Goal: Task Accomplishment & Management: Manage account settings

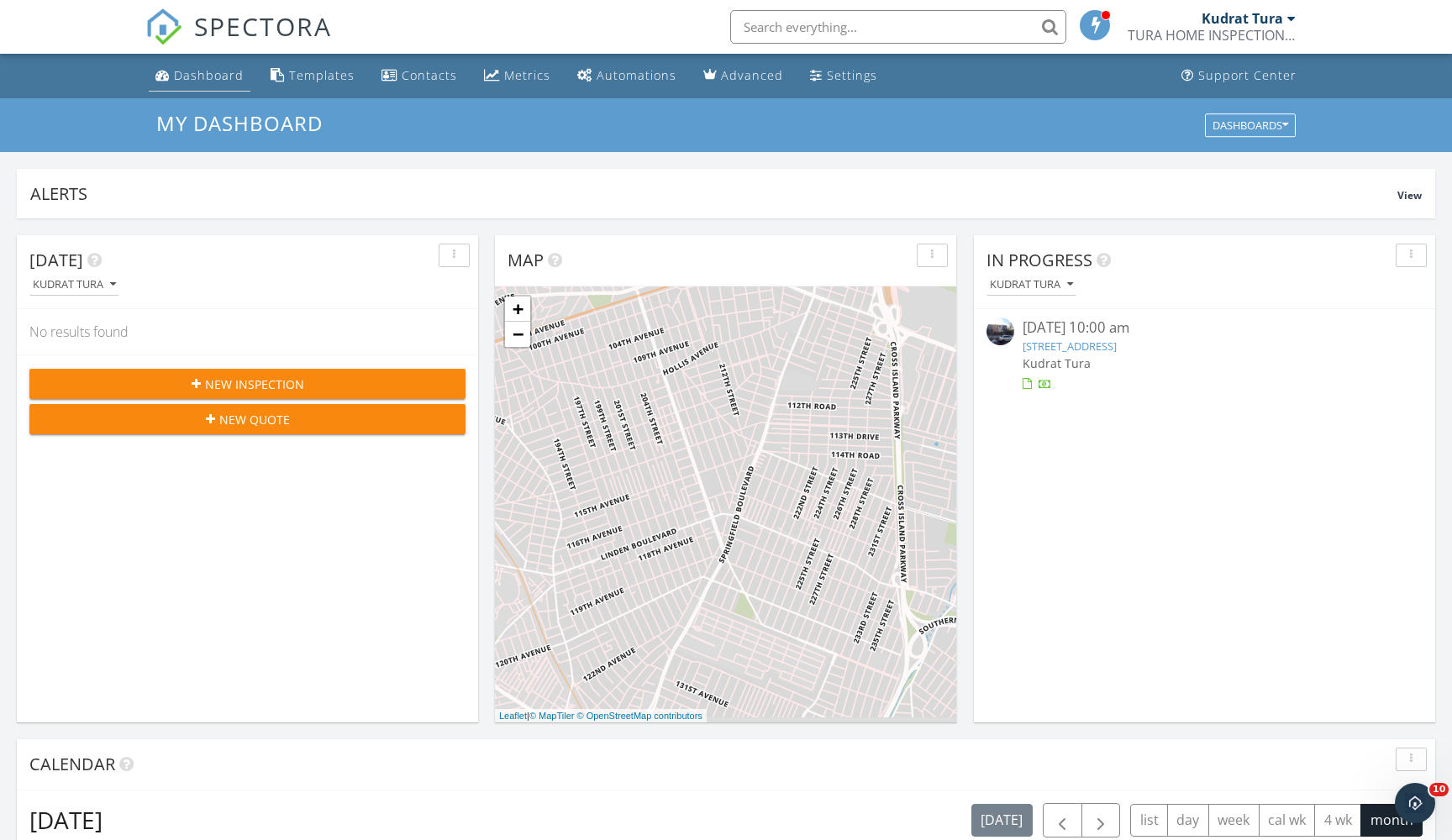
click at [185, 70] on div "Dashboard" at bounding box center [208, 75] width 70 height 16
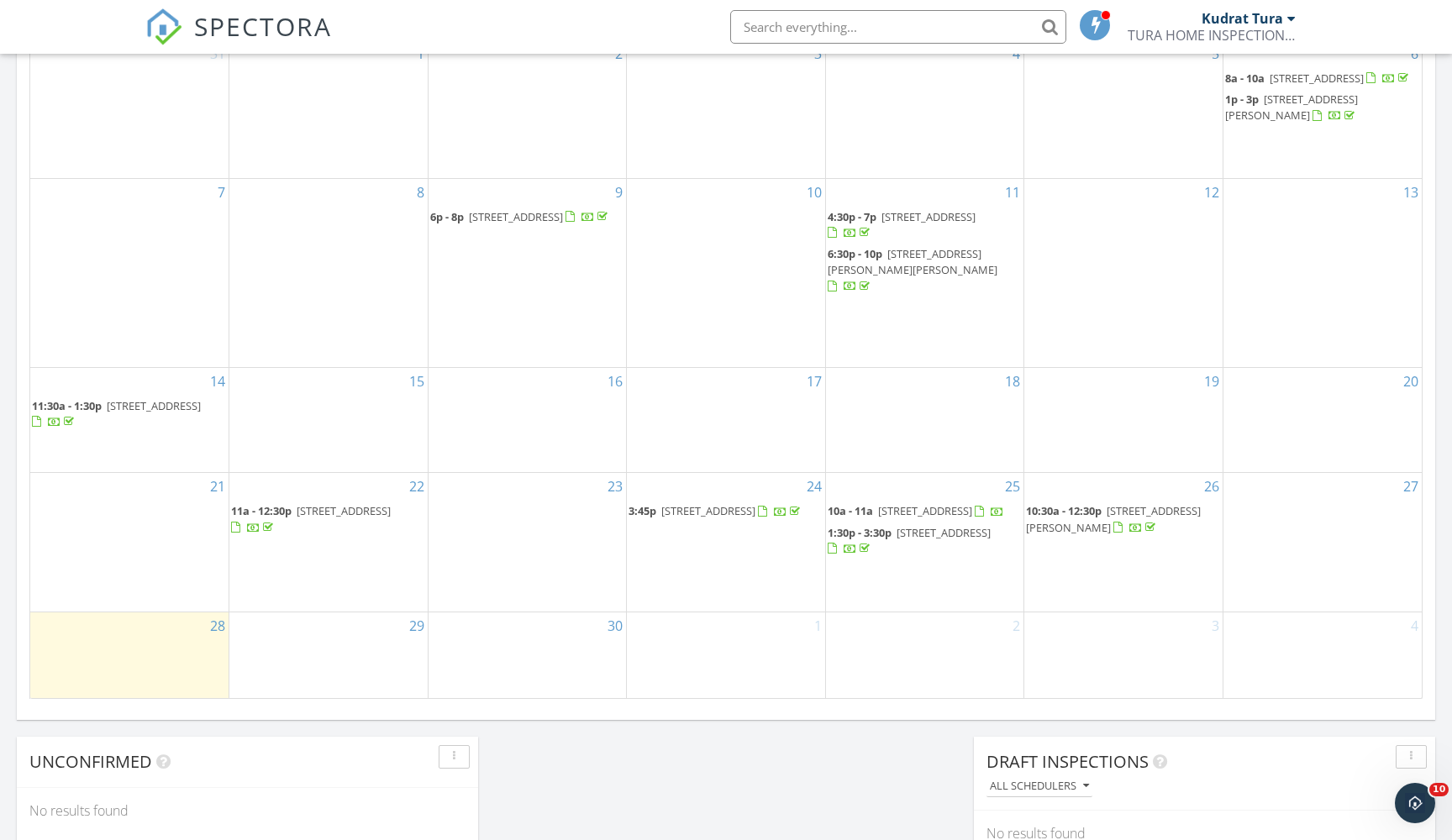
scroll to position [864, 0]
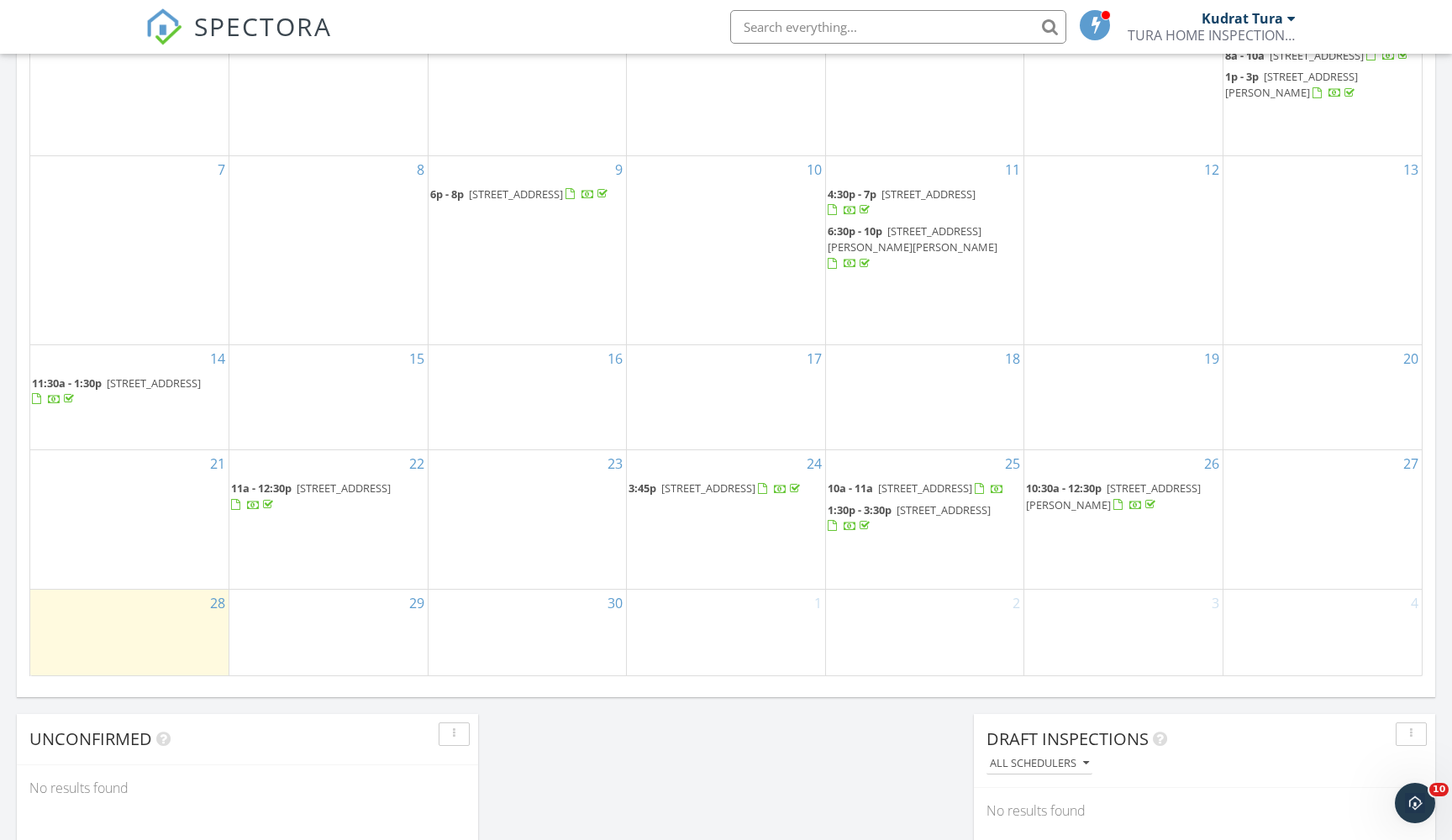
click at [1123, 498] on div at bounding box center [1135, 506] width 45 height 16
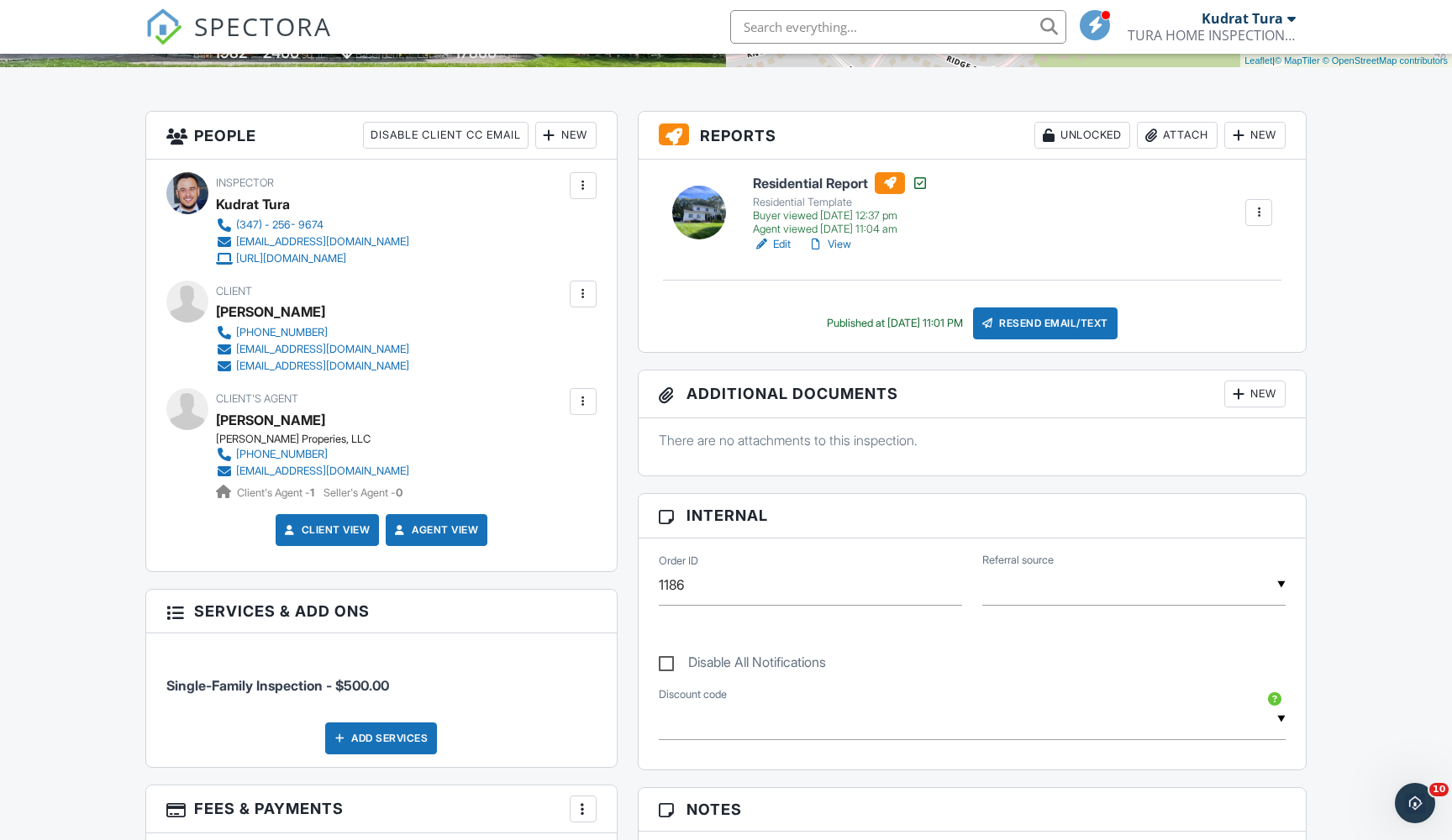
scroll to position [354, 0]
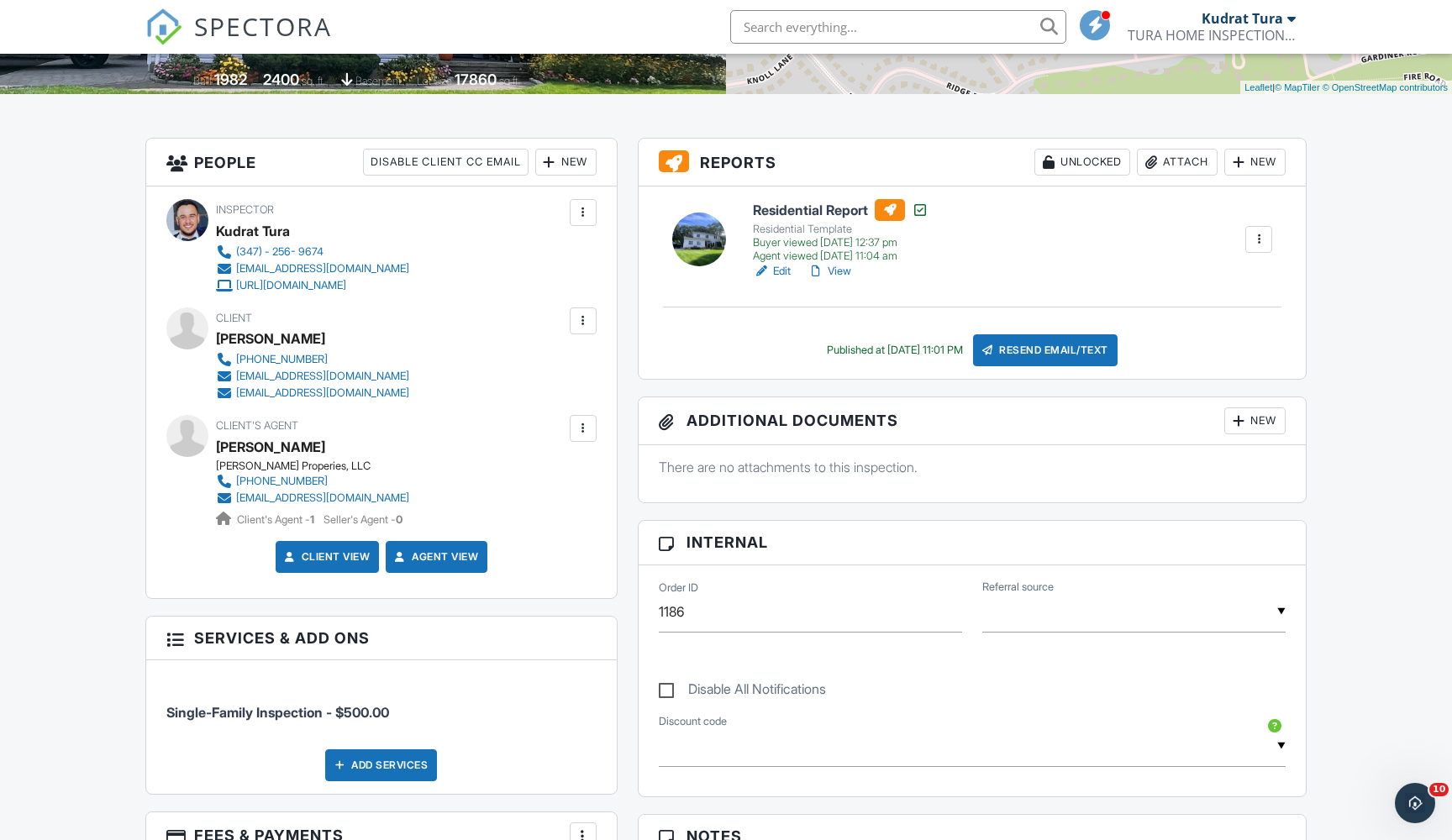
click at [837, 274] on link "View" at bounding box center [829, 271] width 43 height 17
